Goal: Find specific page/section: Find specific page/section

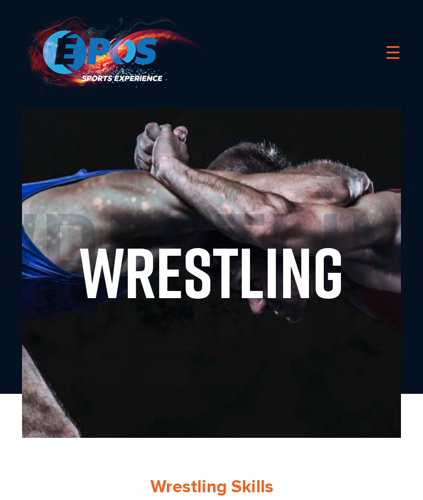
click at [387, 52] on link "☰" at bounding box center [393, 54] width 16 height 28
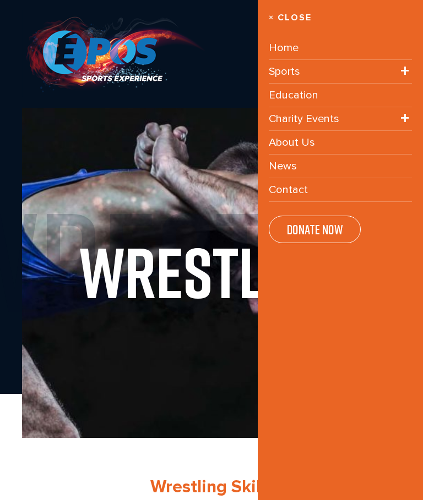
click at [348, 69] on li "Sports Football Baseball Basketball Wrestling Softball Soccer Golf Tennis Volle…" at bounding box center [339, 72] width 143 height 24
click at [318, 74] on li "Sports Football Baseball Basketball Wrestling Softball Soccer Golf Tennis Volle…" at bounding box center [339, 72] width 143 height 24
click at [346, 63] on li "Sports Football Baseball Basketball Wrestling Softball Soccer Golf Tennis Volle…" at bounding box center [339, 72] width 143 height 24
click at [405, 69] on span "+" at bounding box center [404, 71] width 9 height 28
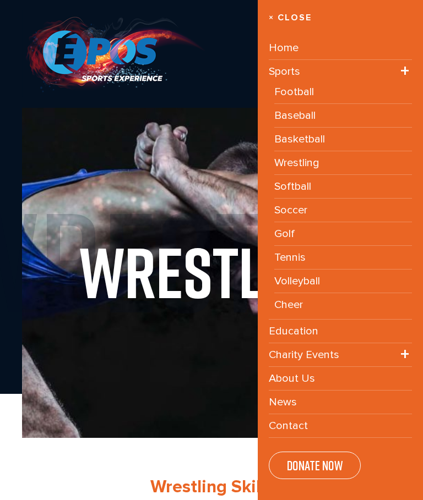
click at [348, 162] on li "Wrestling" at bounding box center [343, 163] width 138 height 24
click at [303, 161] on link "Wrestling" at bounding box center [296, 162] width 45 height 13
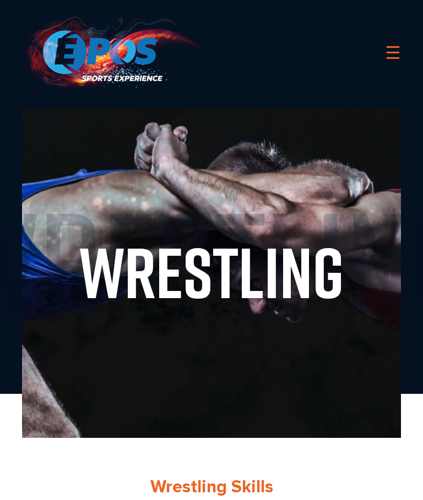
click at [395, 54] on link "☰" at bounding box center [393, 54] width 16 height 28
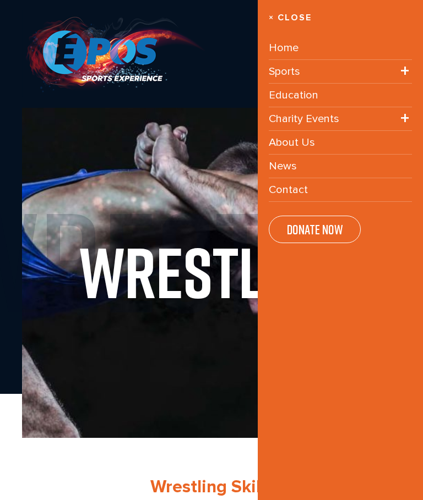
click at [323, 139] on li "About Us" at bounding box center [339, 143] width 143 height 24
click at [295, 142] on link "About Us" at bounding box center [291, 142] width 46 height 13
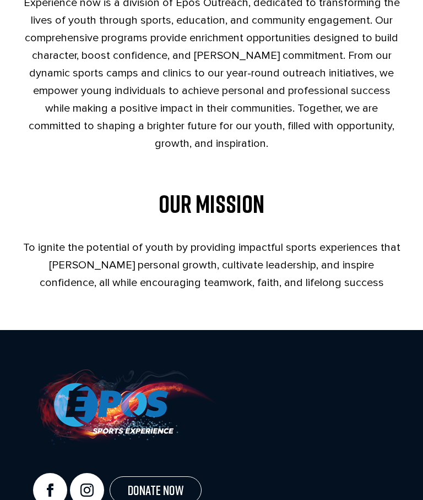
scroll to position [500, 0]
